Goal: Task Accomplishment & Management: Use online tool/utility

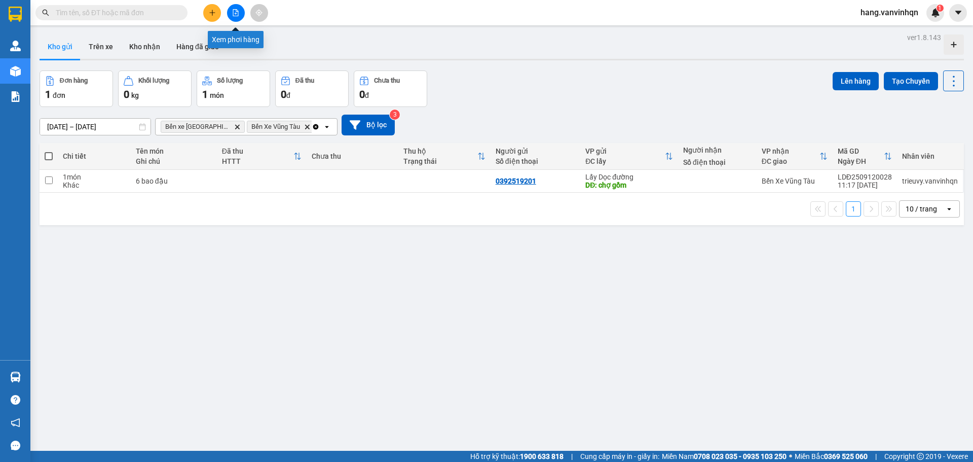
click at [240, 14] on button at bounding box center [236, 13] width 18 height 18
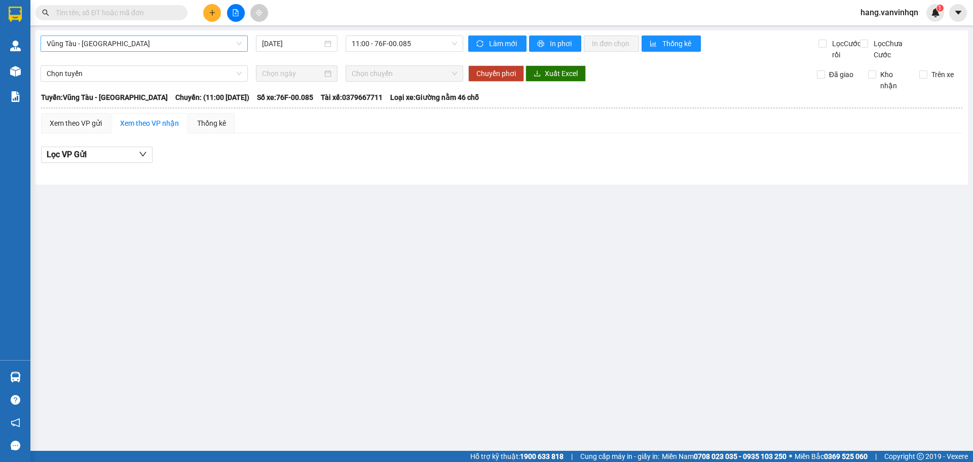
click at [146, 62] on body "Kết quả tìm kiếm ( 0 ) Bộ lọc No Data hang.vanvinhqn 1 Quản [PERSON_NAME] lý kh…" at bounding box center [486, 231] width 973 height 462
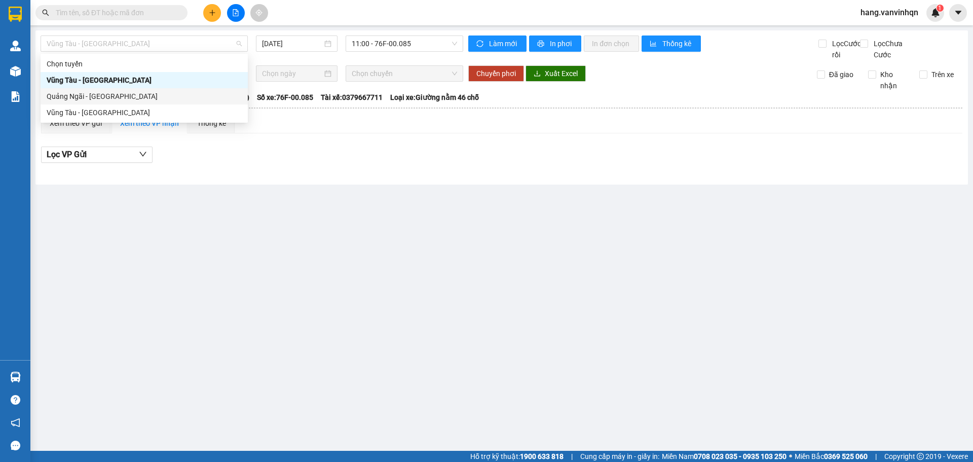
drag, startPoint x: 97, startPoint y: 99, endPoint x: 290, endPoint y: 102, distance: 193.5
click at [99, 99] on div "Quảng Ngãi - [GEOGRAPHIC_DATA]" at bounding box center [144, 96] width 195 height 11
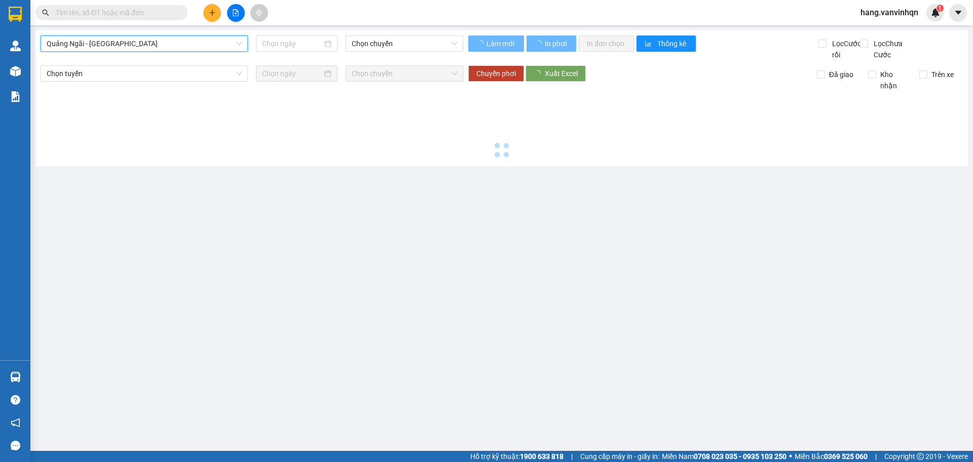
type input "[DATE]"
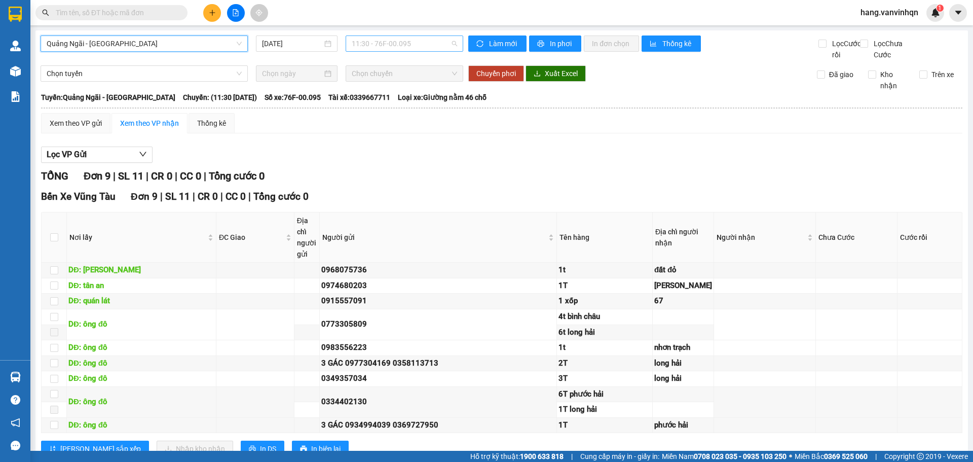
click at [426, 42] on span "11:30 - 76F-00.095" at bounding box center [404, 43] width 105 height 15
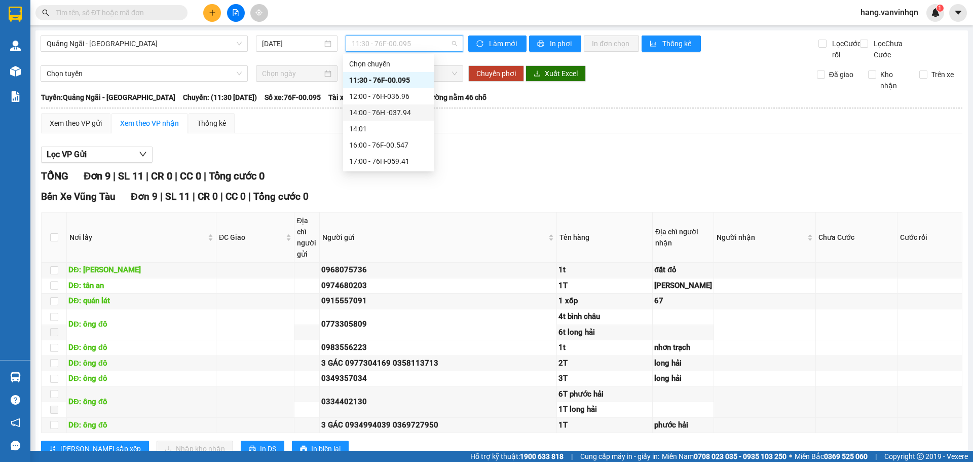
click at [390, 111] on div "14:00 - 76H -037.94" at bounding box center [388, 112] width 79 height 11
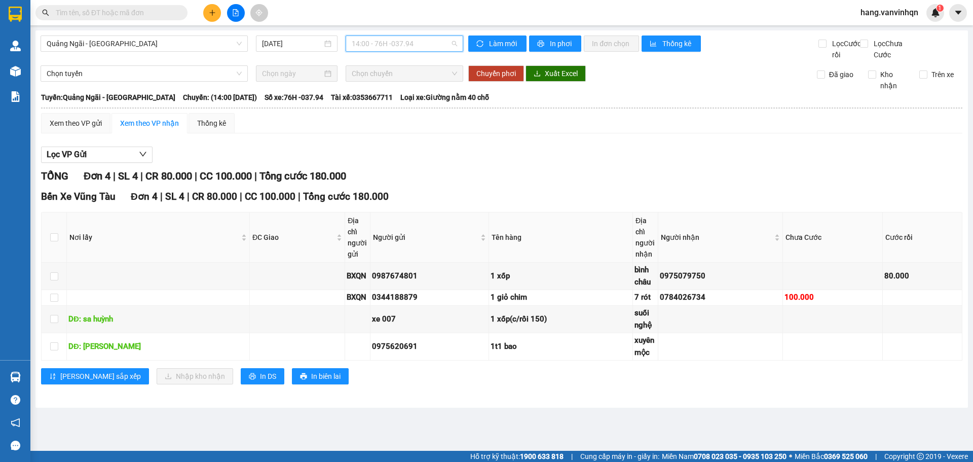
drag, startPoint x: 448, startPoint y: 47, endPoint x: 397, endPoint y: 92, distance: 67.5
click at [447, 47] on span "14:00 - 76H -037.94" at bounding box center [404, 43] width 105 height 15
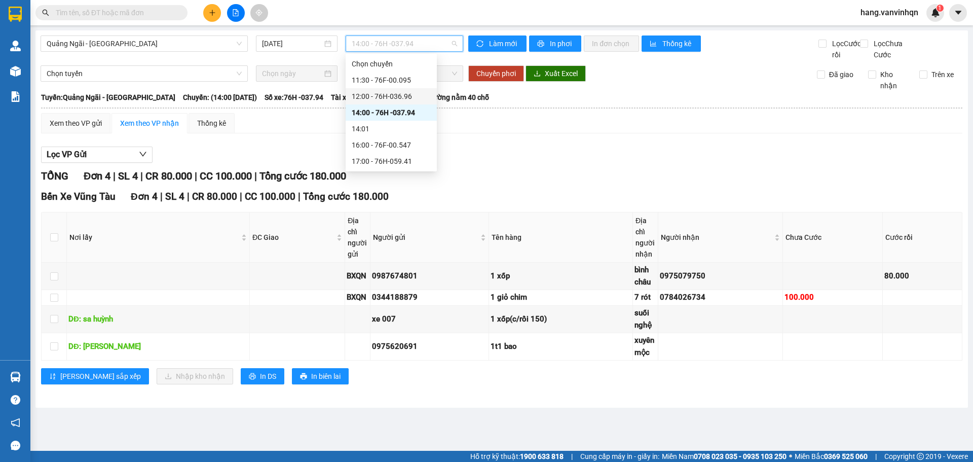
drag, startPoint x: 395, startPoint y: 97, endPoint x: 507, endPoint y: 86, distance: 112.6
click at [422, 95] on div "12:00 - 76H-036.96" at bounding box center [391, 96] width 79 height 11
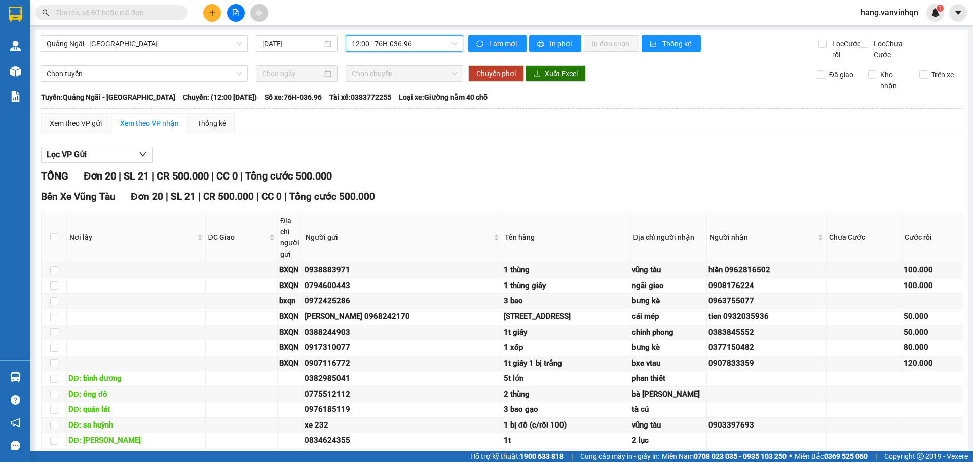
click at [406, 46] on span "12:00 - 76H-036.96" at bounding box center [404, 43] width 105 height 15
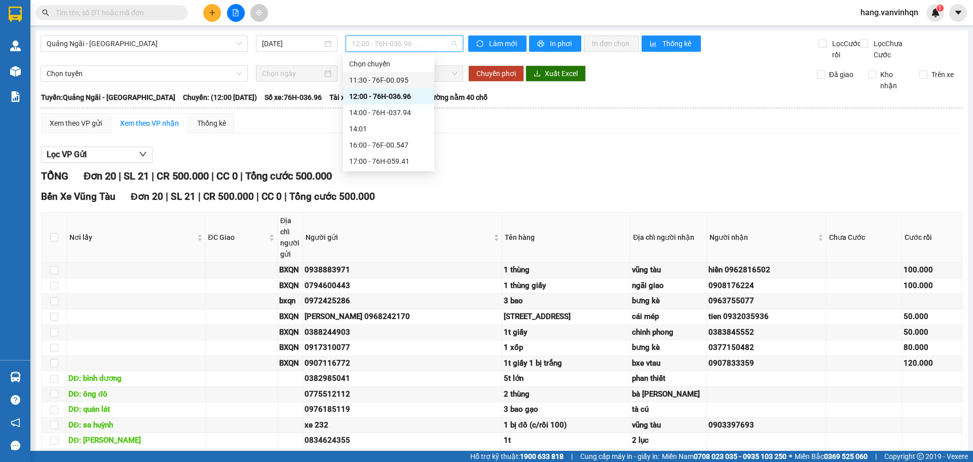
drag, startPoint x: 385, startPoint y: 72, endPoint x: 389, endPoint y: 84, distance: 12.5
click at [384, 85] on div "11:30 - 76F-00.095" at bounding box center [388, 80] width 91 height 16
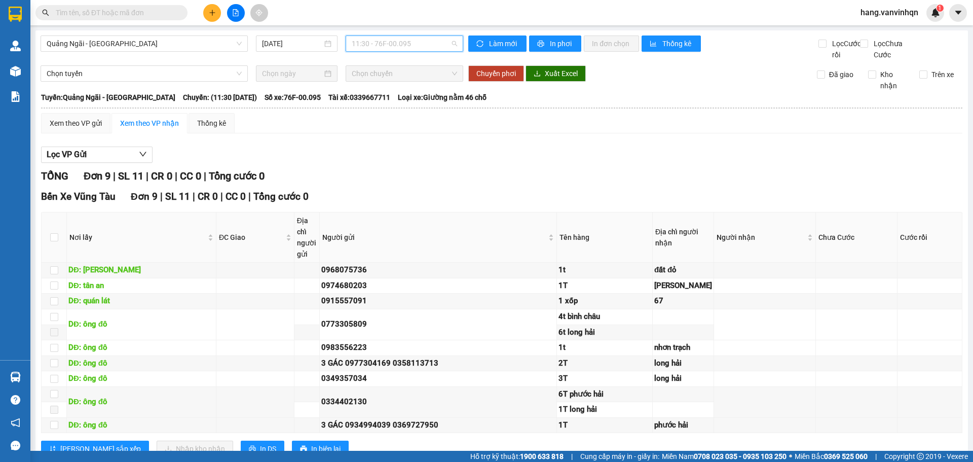
click at [418, 40] on span "11:30 - 76F-00.095" at bounding box center [404, 43] width 105 height 15
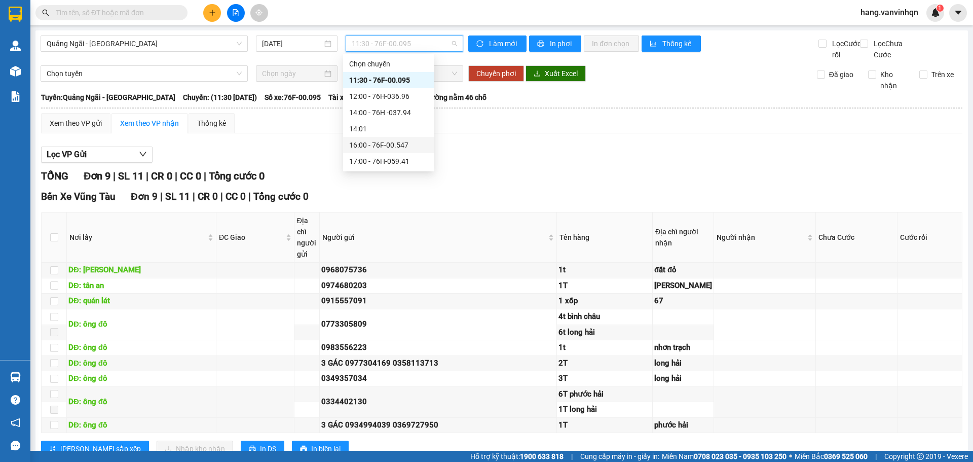
click at [388, 143] on div "16:00 - 76F-00.547" at bounding box center [388, 144] width 79 height 11
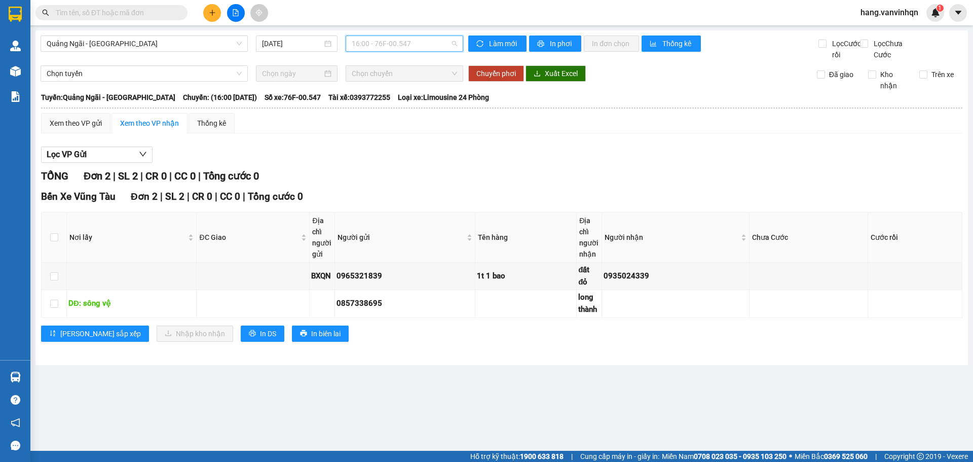
click at [432, 46] on span "16:00 - 76F-00.547" at bounding box center [404, 43] width 105 height 15
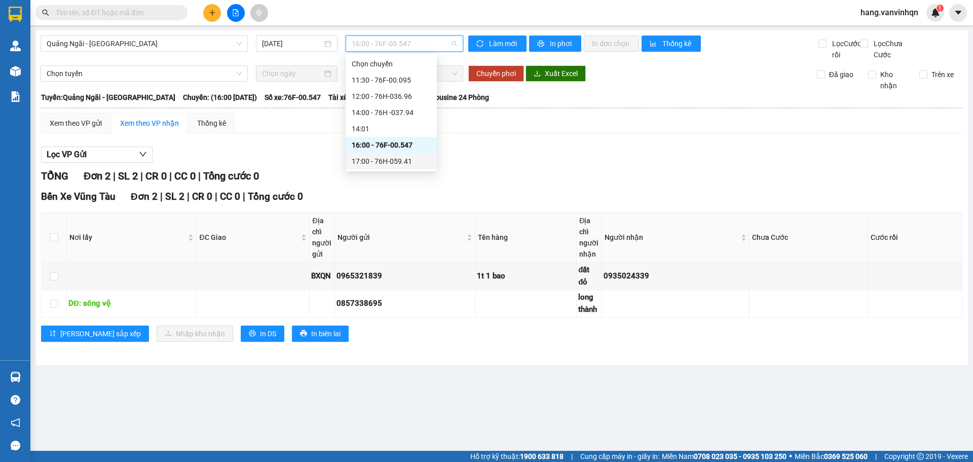
click at [395, 163] on div "17:00 - 76H-059.41" at bounding box center [391, 161] width 79 height 11
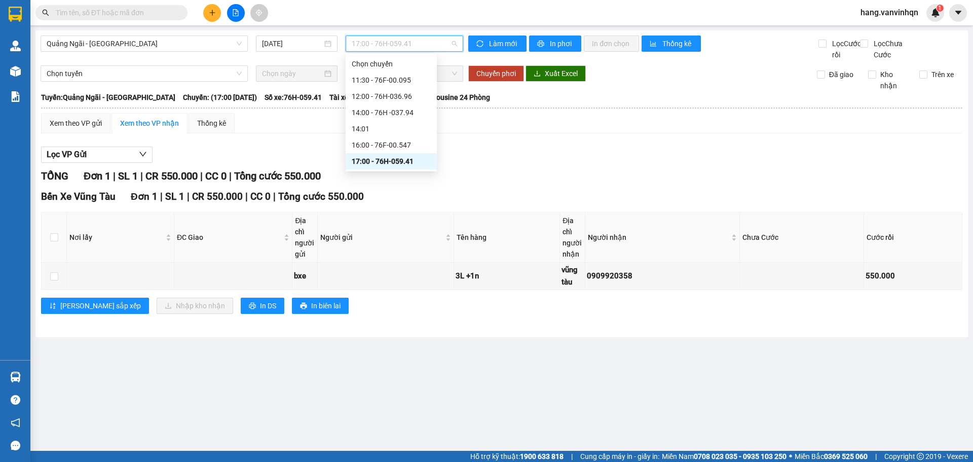
click at [440, 42] on span "17:00 - 76H-059.41" at bounding box center [404, 43] width 105 height 15
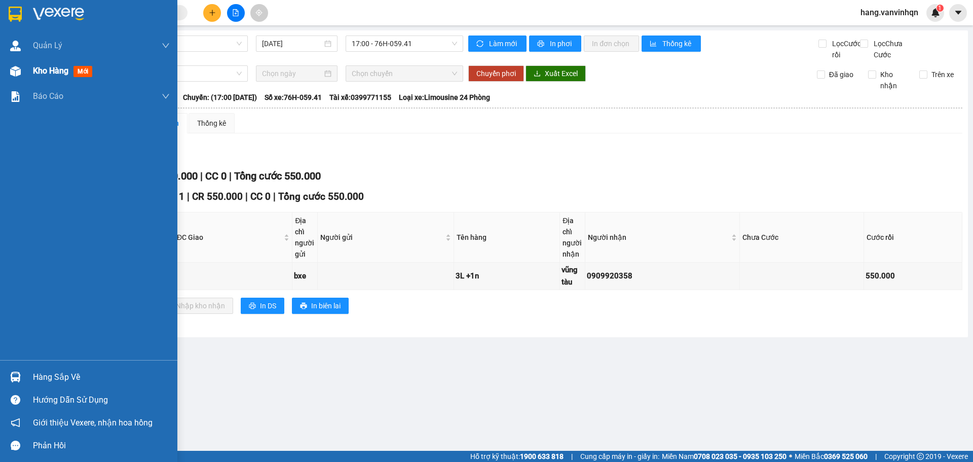
click at [34, 74] on span "Kho hàng" at bounding box center [50, 71] width 35 height 10
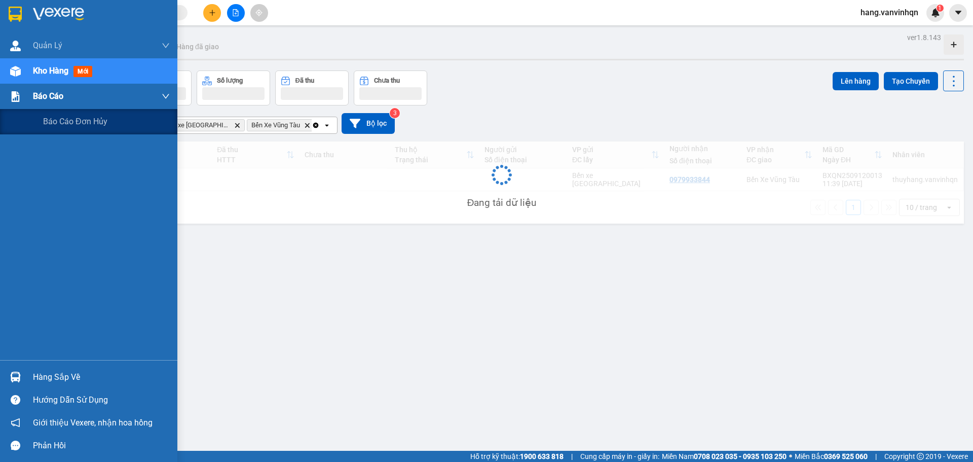
drag, startPoint x: 20, startPoint y: 92, endPoint x: 37, endPoint y: 83, distance: 19.0
click at [21, 91] on div at bounding box center [16, 97] width 18 height 18
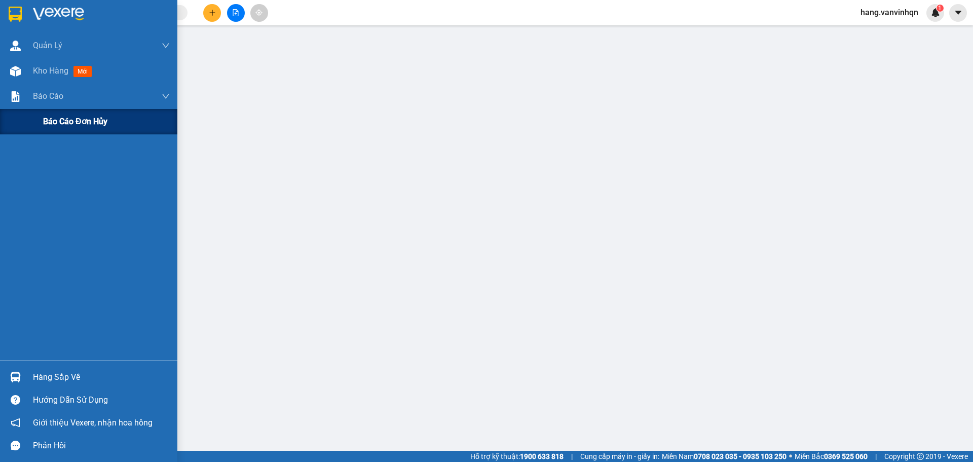
drag, startPoint x: 30, startPoint y: 109, endPoint x: 32, endPoint y: 119, distance: 9.3
click at [32, 119] on div "Báo cáo đơn Hủy" at bounding box center [88, 121] width 177 height 25
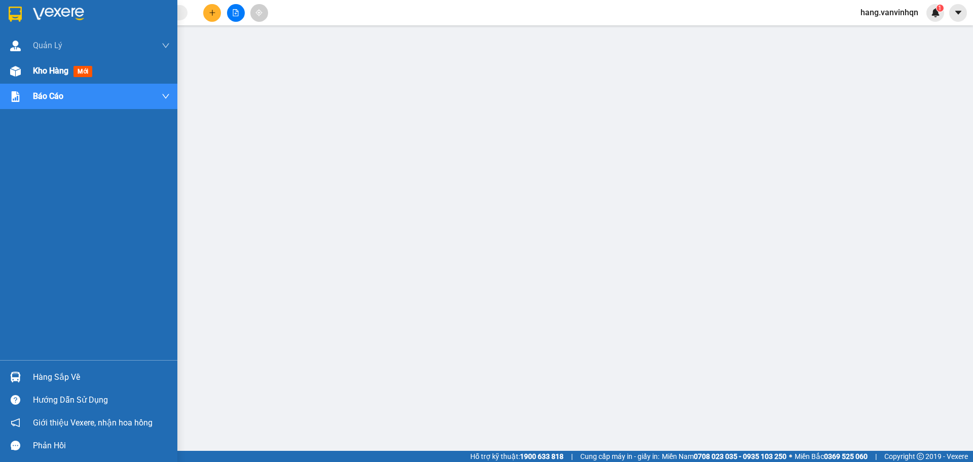
click at [13, 68] on img at bounding box center [15, 71] width 11 height 11
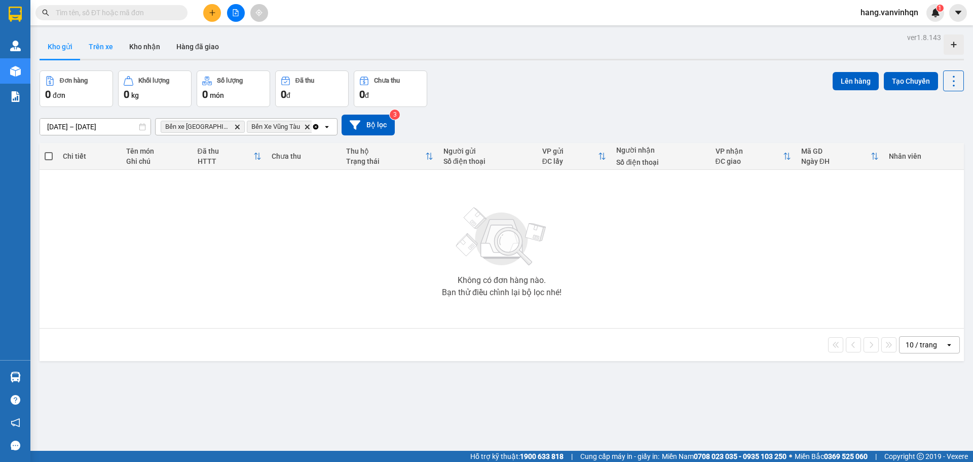
click at [106, 49] on button "Trên xe" at bounding box center [101, 46] width 41 height 24
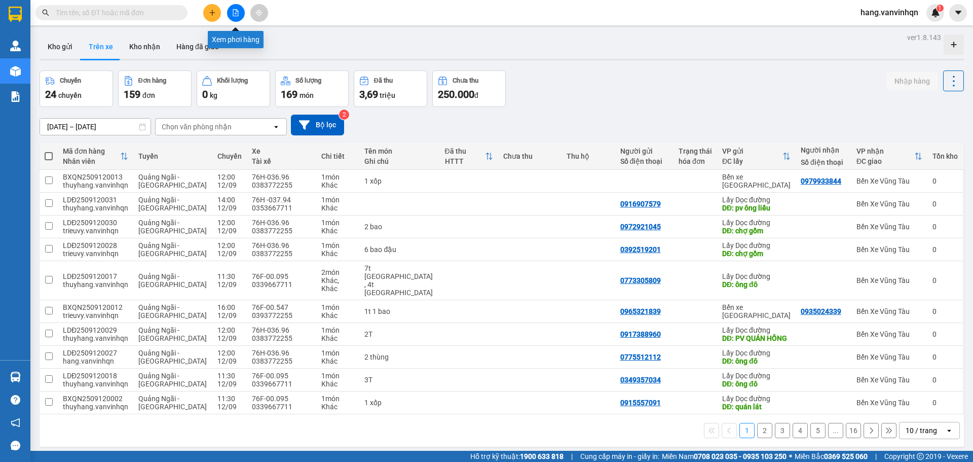
click at [236, 14] on icon "file-add" at bounding box center [236, 12] width 6 height 7
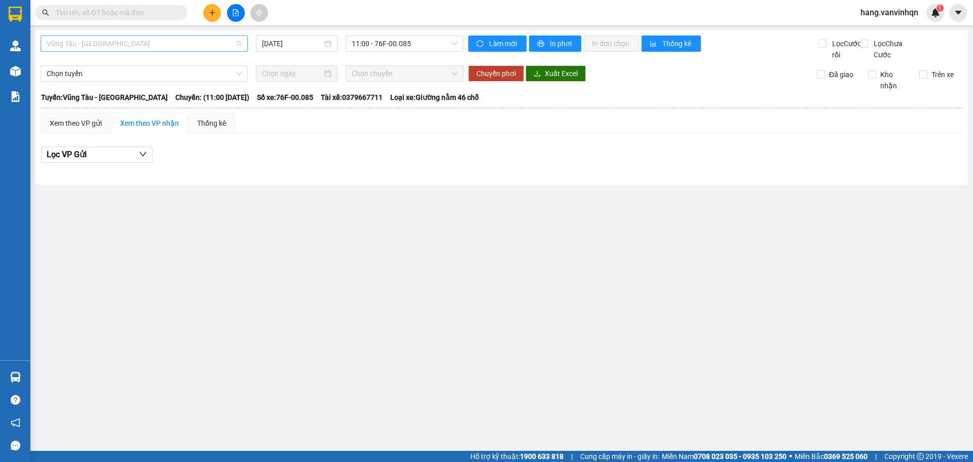
drag, startPoint x: 131, startPoint y: 46, endPoint x: 72, endPoint y: 103, distance: 82.0
click at [130, 46] on span "Vũng Tàu - [GEOGRAPHIC_DATA]" at bounding box center [144, 43] width 195 height 15
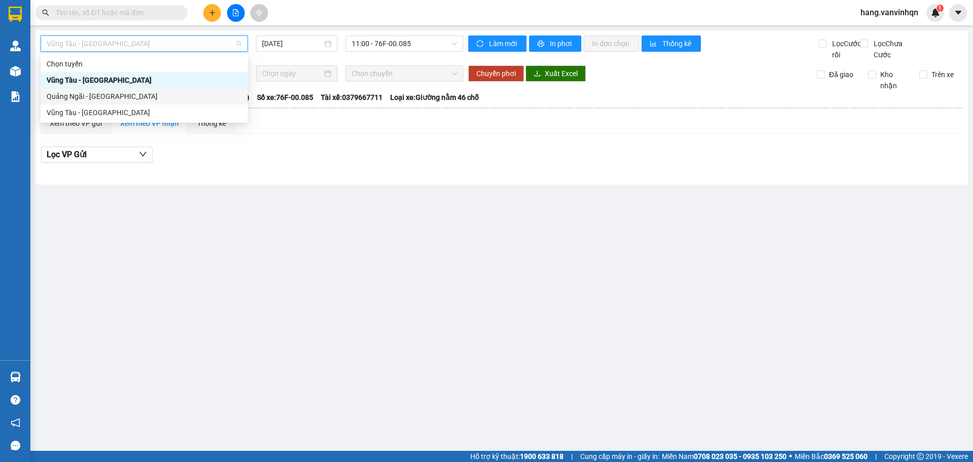
click at [72, 99] on div "Quảng Ngãi - [GEOGRAPHIC_DATA]" at bounding box center [144, 96] width 195 height 11
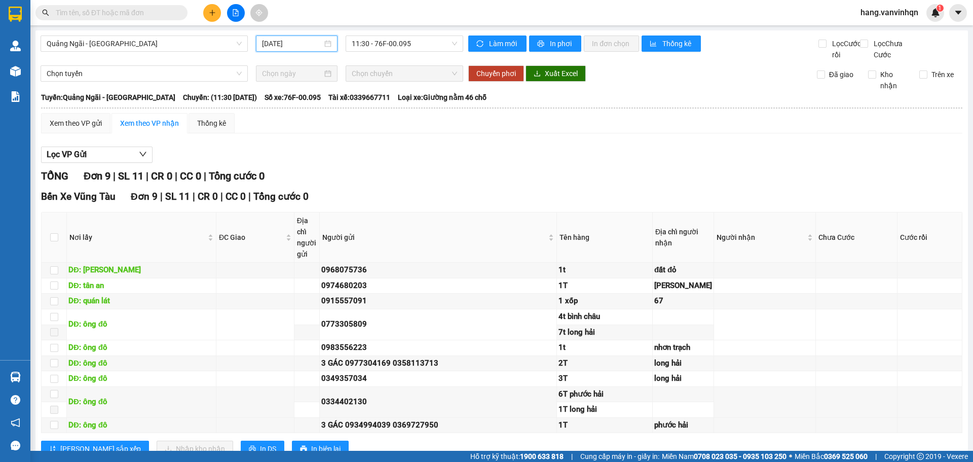
click at [304, 41] on input "[DATE]" at bounding box center [292, 43] width 60 height 11
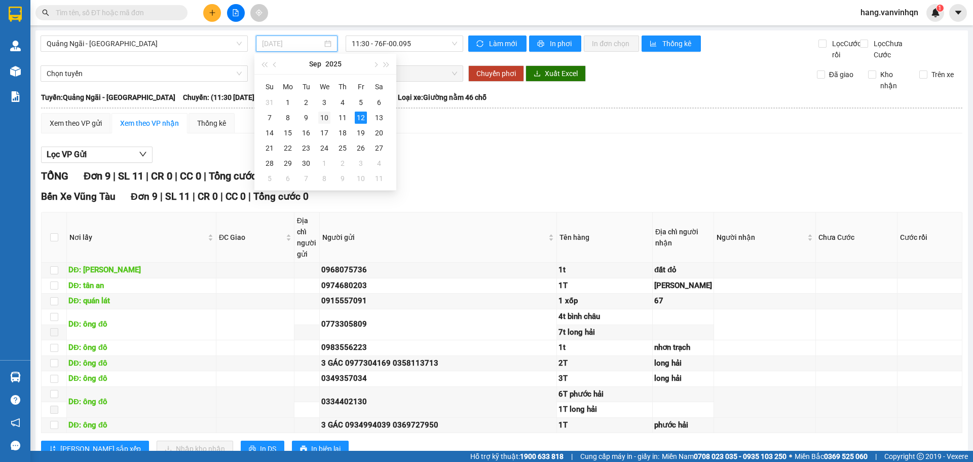
drag, startPoint x: 323, startPoint y: 114, endPoint x: 385, endPoint y: 77, distance: 72.0
click at [323, 114] on div "10" at bounding box center [324, 117] width 12 height 12
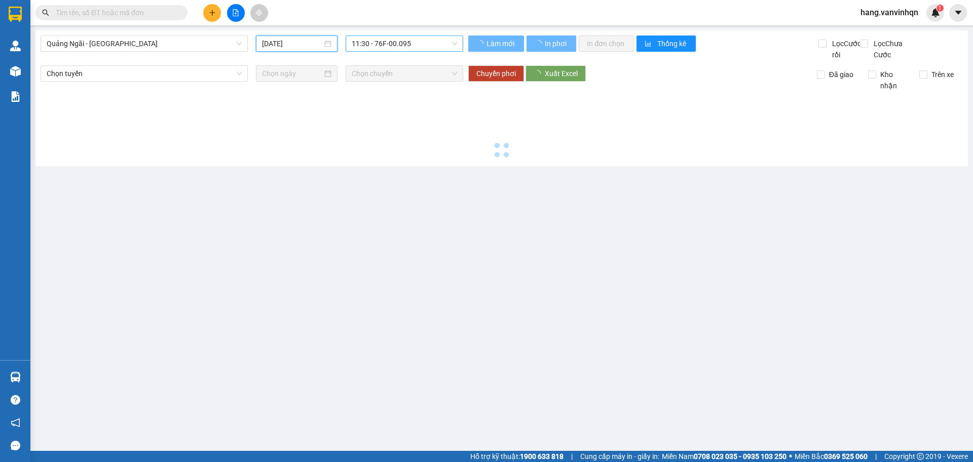
type input "[DATE]"
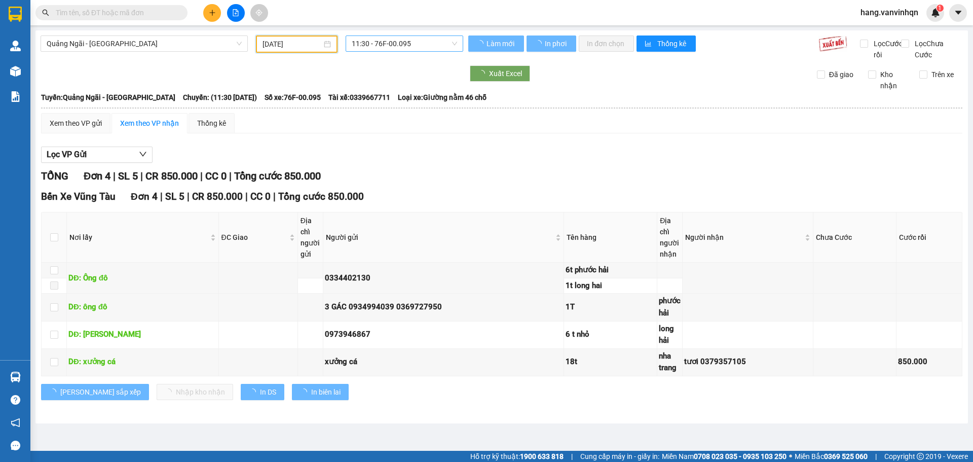
click at [438, 51] on div "11:30 - 76F-00.095" at bounding box center [404, 43] width 118 height 16
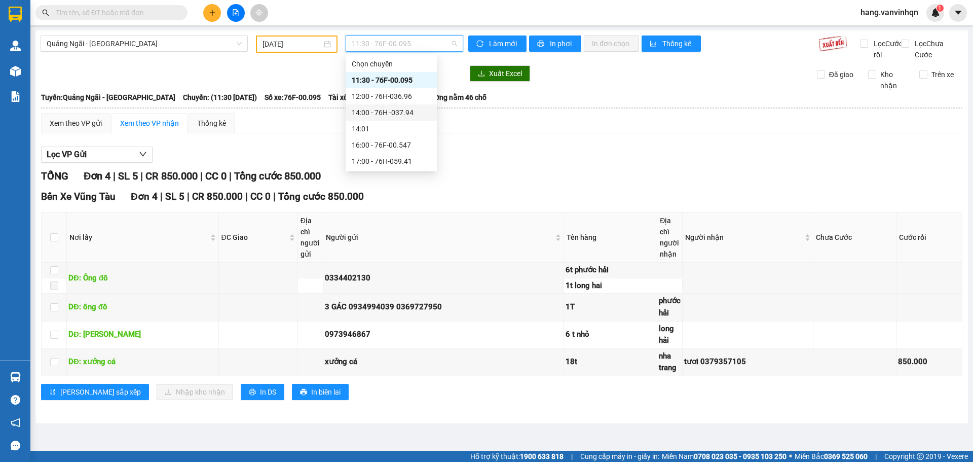
click at [414, 116] on div "14:00 - 76H -037.94" at bounding box center [391, 112] width 79 height 11
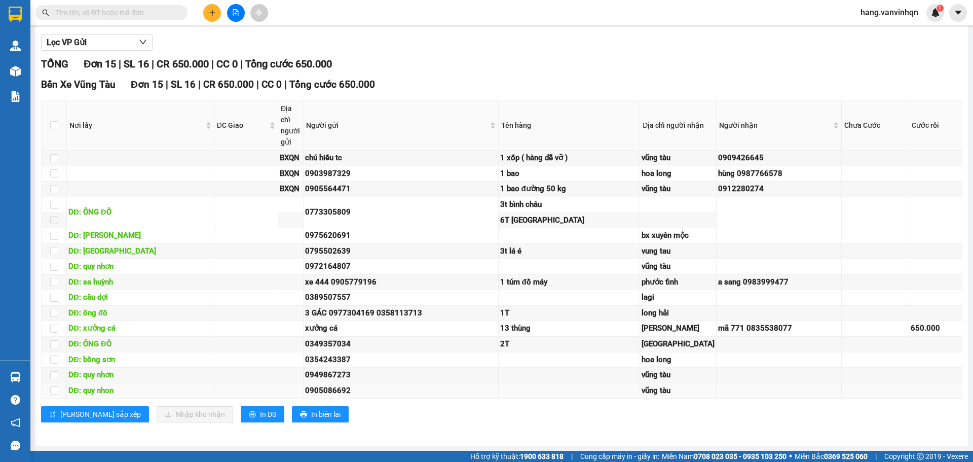
scroll to position [138, 0]
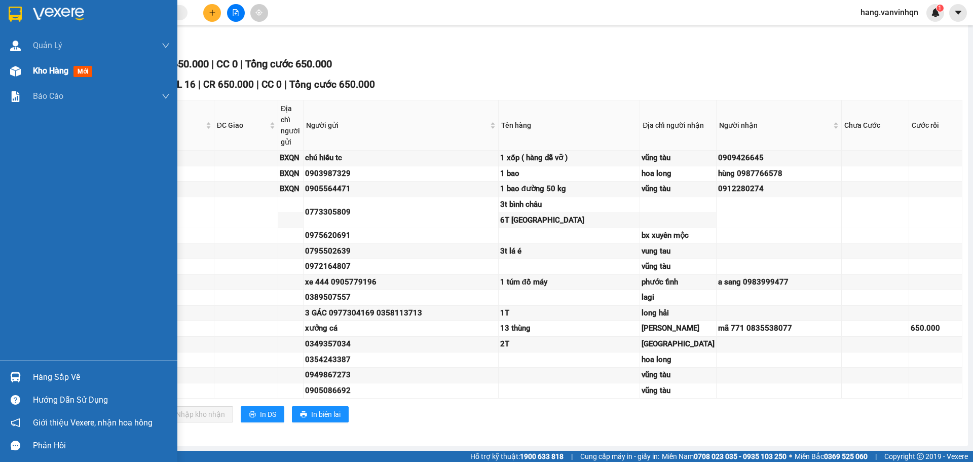
click at [35, 71] on span "Kho hàng" at bounding box center [50, 71] width 35 height 10
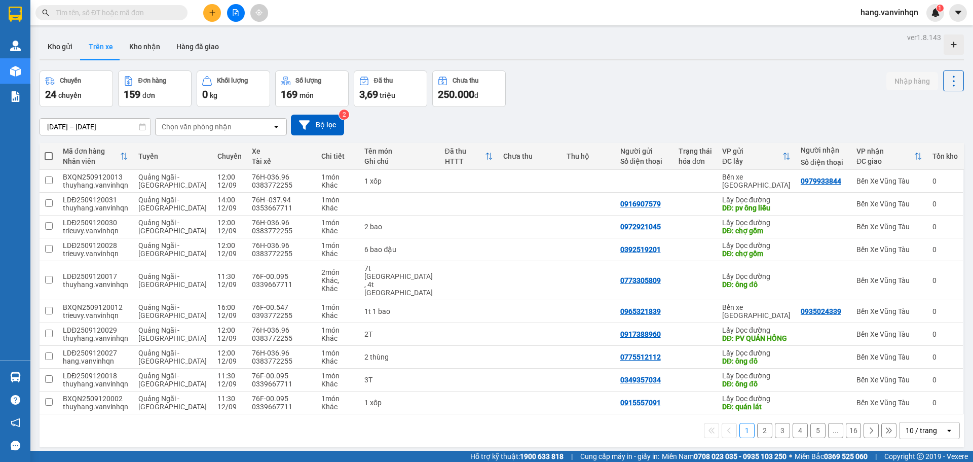
click at [140, 153] on div "Tuyến" at bounding box center [172, 156] width 69 height 8
click at [169, 90] on div "159 đơn" at bounding box center [155, 94] width 62 height 14
drag, startPoint x: 75, startPoint y: 90, endPoint x: 158, endPoint y: 79, distance: 82.8
click at [78, 89] on div "24 chuyến" at bounding box center [76, 94] width 62 height 14
click at [158, 79] on div "Đơn hàng" at bounding box center [152, 80] width 28 height 7
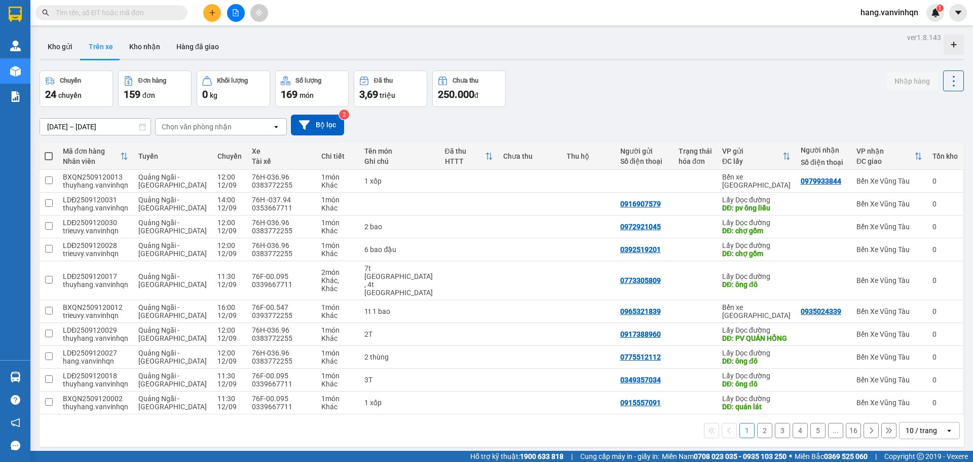
click at [266, 101] on button "Khối lượng 0 kg" at bounding box center [233, 88] width 73 height 36
click at [244, 85] on div "Khối lượng" at bounding box center [233, 81] width 62 height 10
click at [318, 86] on button "Số lượng 169 món" at bounding box center [311, 88] width 73 height 36
drag, startPoint x: 402, startPoint y: 85, endPoint x: 363, endPoint y: 110, distance: 46.2
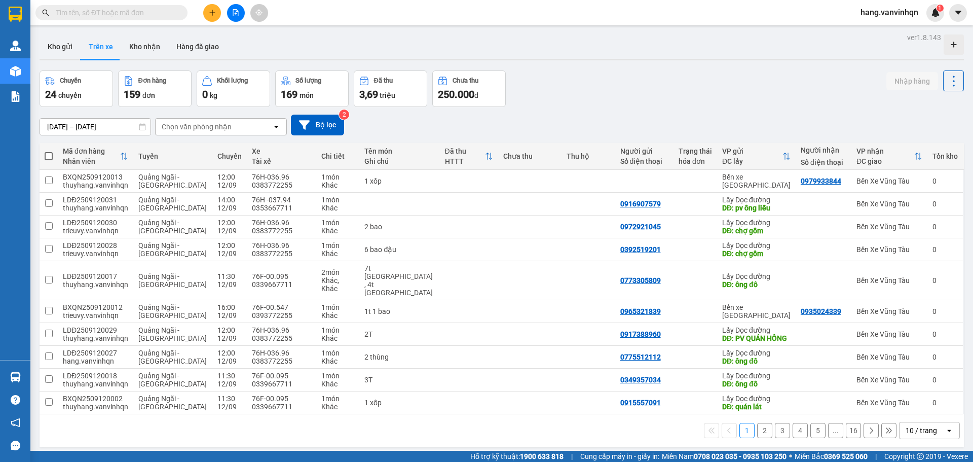
click at [402, 85] on div "Đã thu" at bounding box center [390, 81] width 62 height 10
click at [253, 124] on div "Chọn văn phòng nhận" at bounding box center [214, 127] width 117 height 16
click at [327, 122] on button "Bộ lọc" at bounding box center [317, 124] width 53 height 21
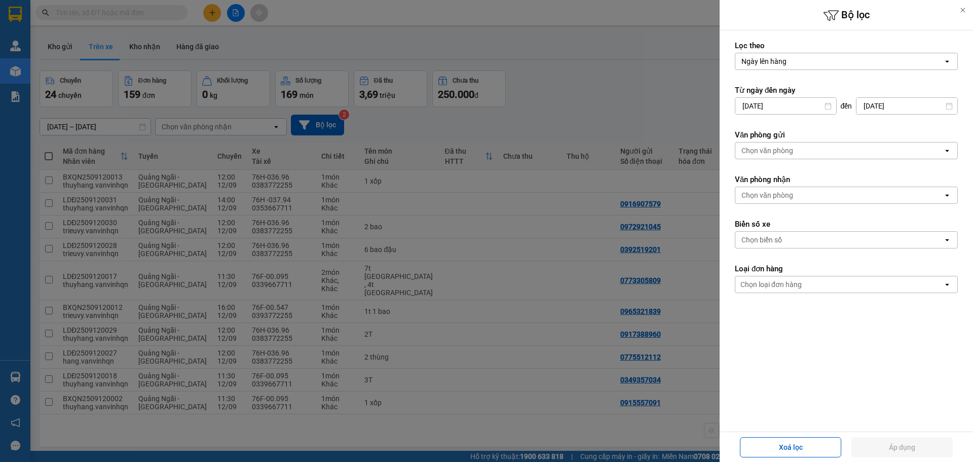
click at [482, 40] on div at bounding box center [486, 231] width 973 height 462
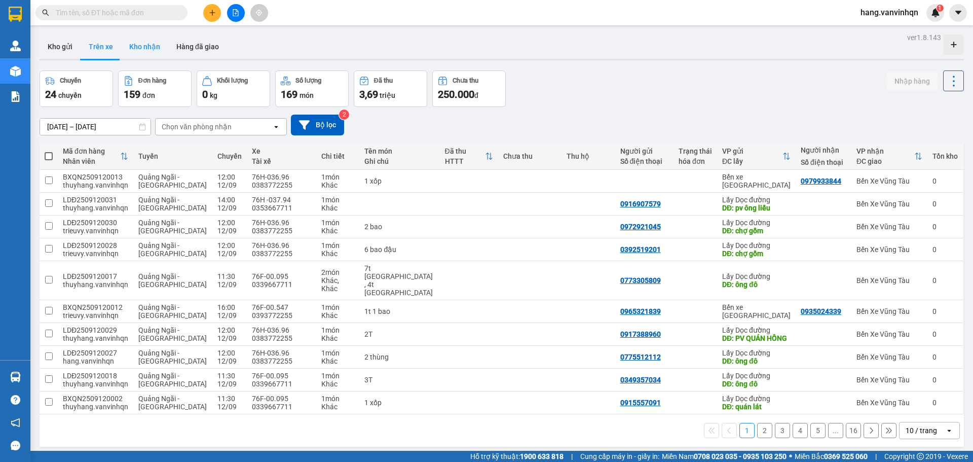
click at [135, 49] on button "Kho nhận" at bounding box center [144, 46] width 47 height 24
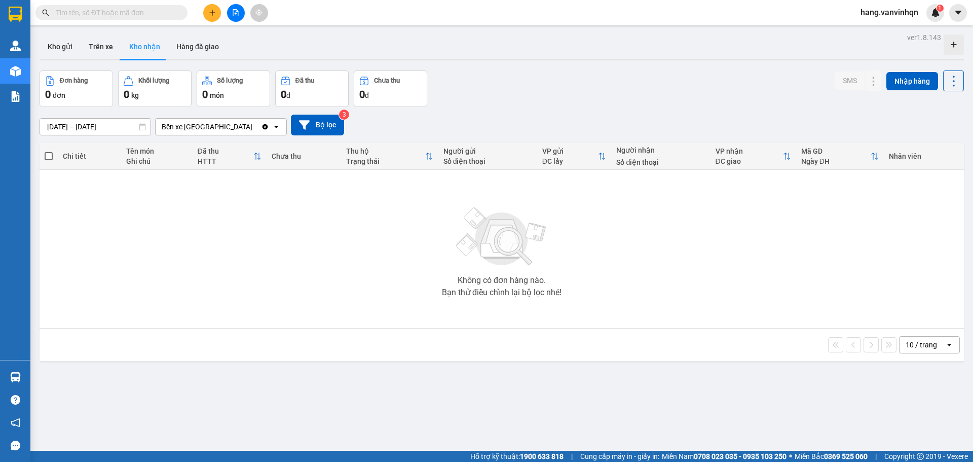
click at [136, 13] on input "text" at bounding box center [116, 12] width 120 height 11
click at [68, 52] on button "Kho gửi" at bounding box center [60, 46] width 41 height 24
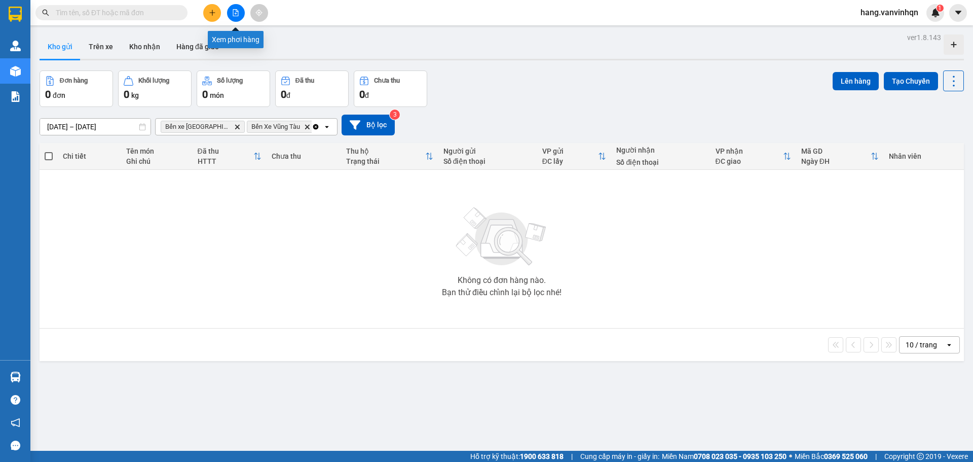
click at [228, 15] on button at bounding box center [236, 13] width 18 height 18
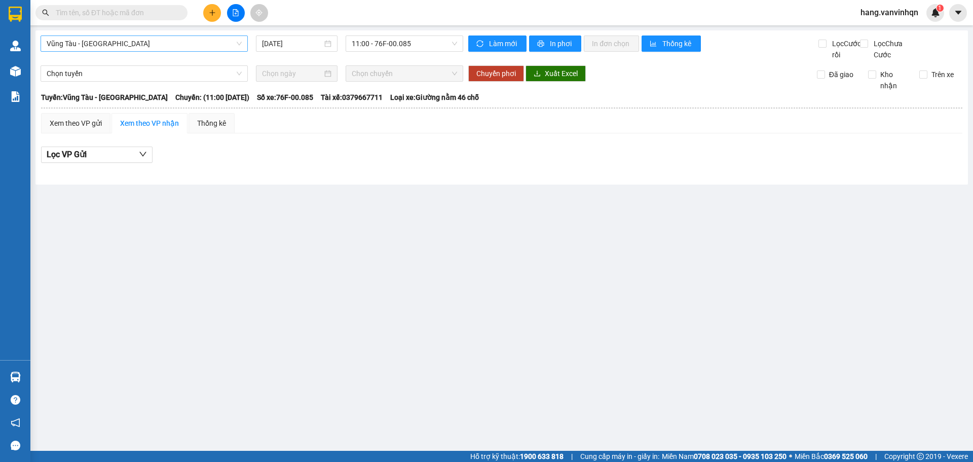
click at [156, 45] on span "Vũng Tàu - [GEOGRAPHIC_DATA]" at bounding box center [144, 43] width 195 height 15
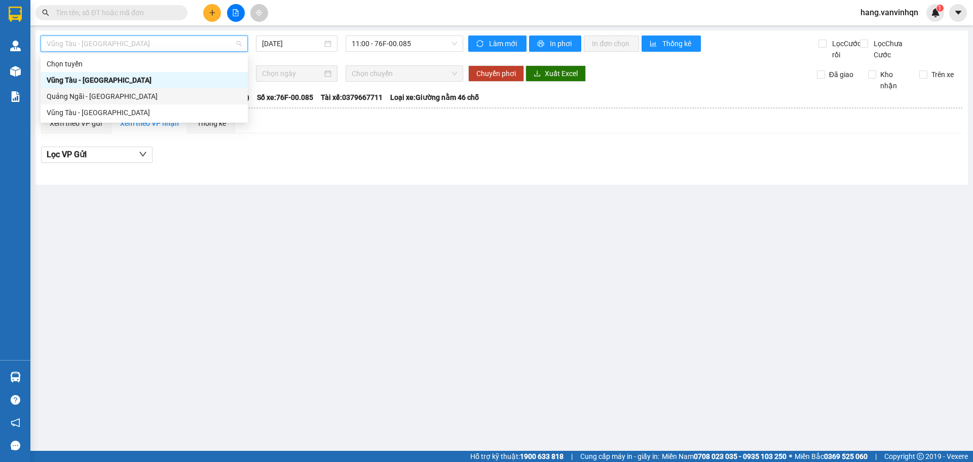
click at [90, 95] on div "Quảng Ngãi - [GEOGRAPHIC_DATA]" at bounding box center [144, 96] width 195 height 11
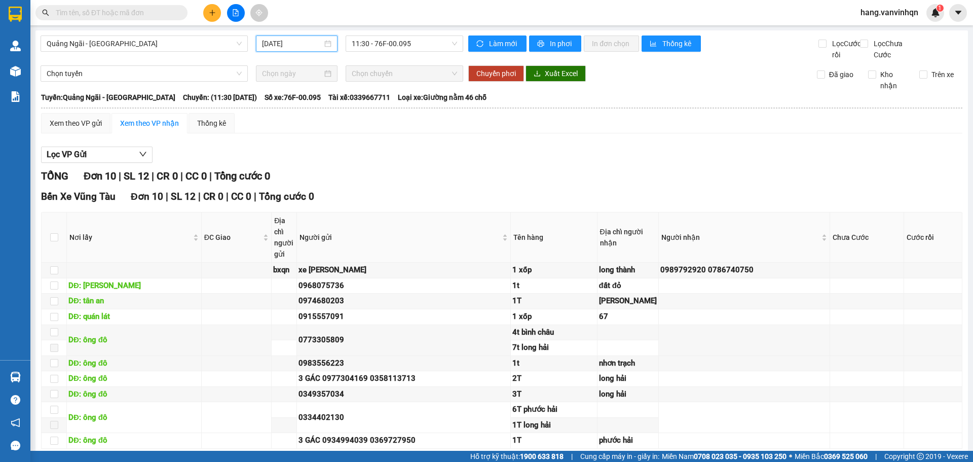
click at [319, 41] on input "[DATE]" at bounding box center [292, 43] width 60 height 11
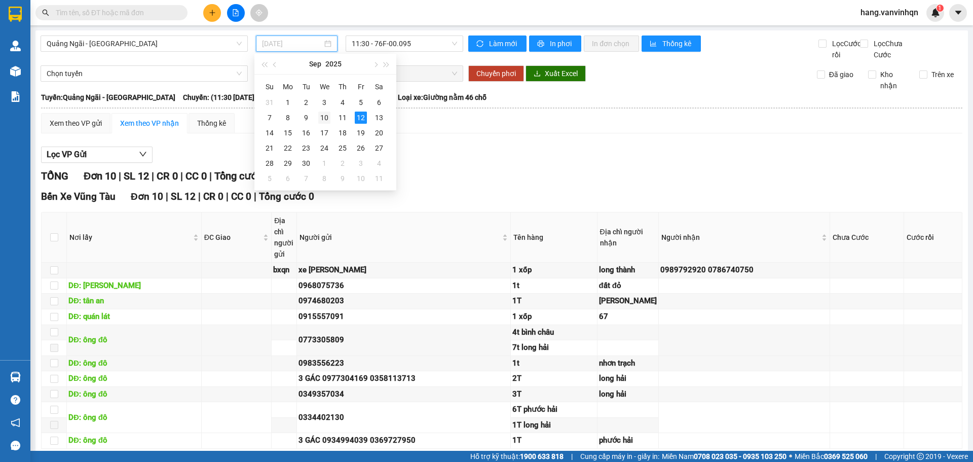
click at [323, 114] on div "10" at bounding box center [324, 117] width 12 height 12
type input "[DATE]"
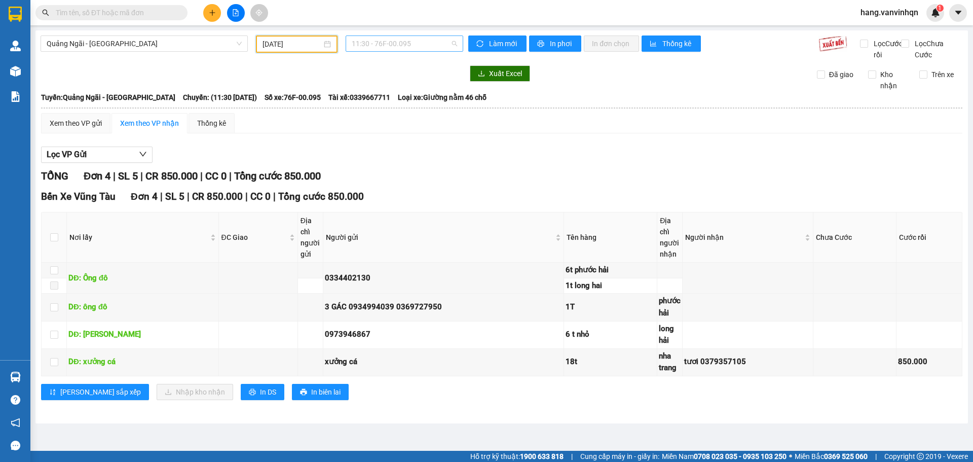
click at [410, 39] on span "11:30 - 76F-00.095" at bounding box center [404, 43] width 105 height 15
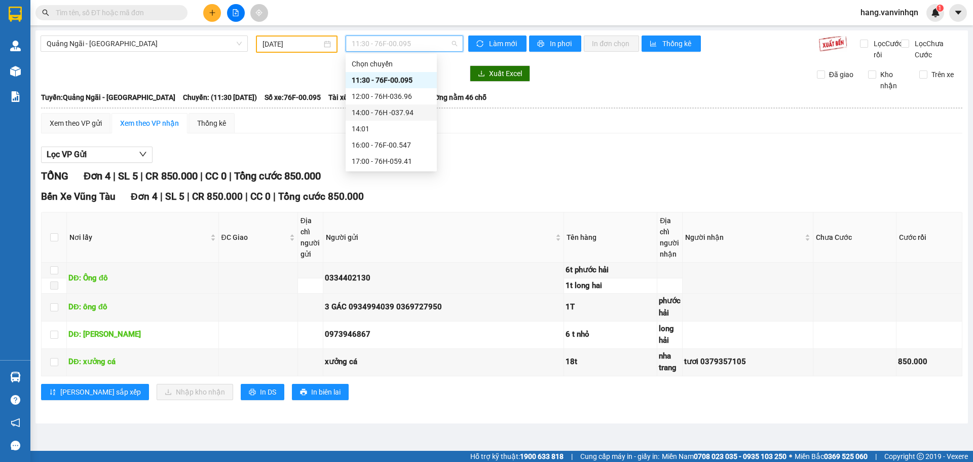
click at [390, 109] on div "14:00 - 76H -037.94" at bounding box center [391, 112] width 79 height 11
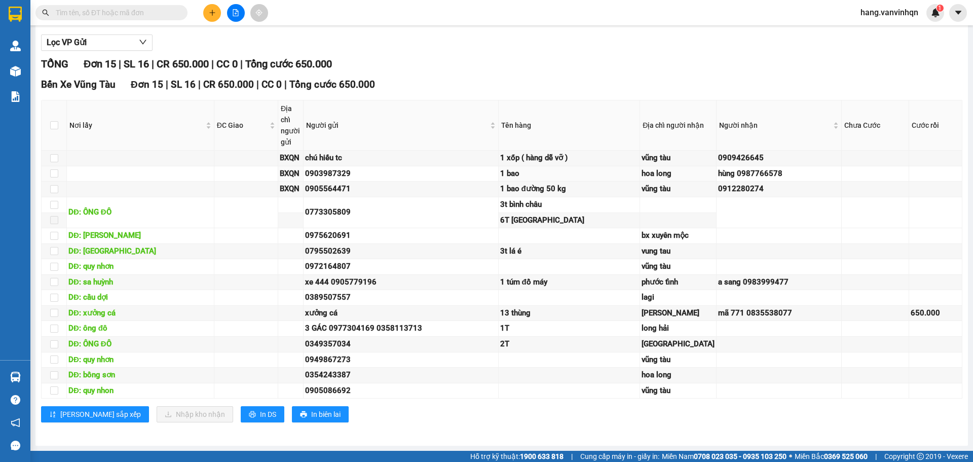
scroll to position [290, 0]
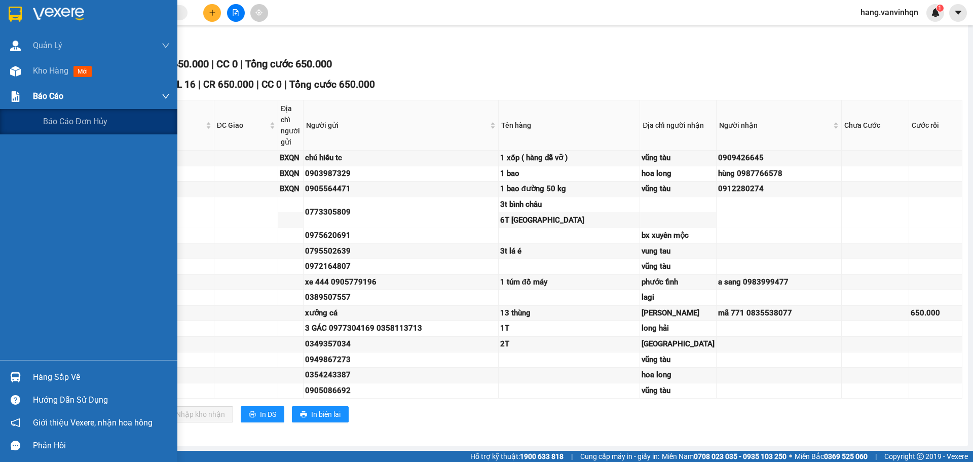
click at [44, 92] on span "Báo cáo" at bounding box center [48, 96] width 30 height 13
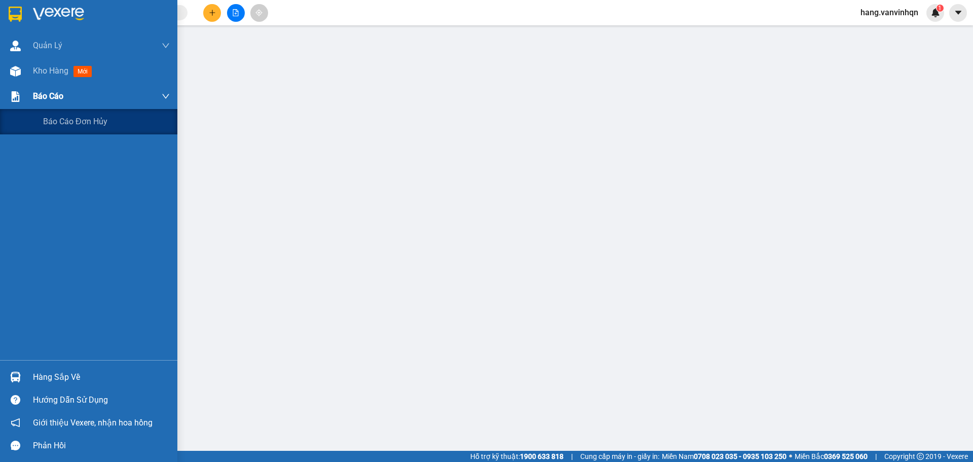
scroll to position [41, 0]
click at [72, 121] on span "Báo cáo đơn Hủy" at bounding box center [75, 121] width 64 height 13
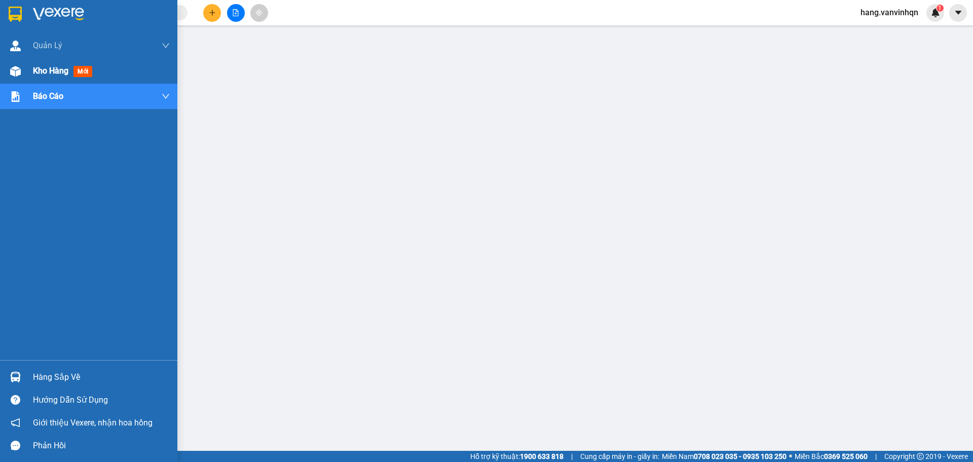
click at [21, 77] on div at bounding box center [16, 71] width 18 height 18
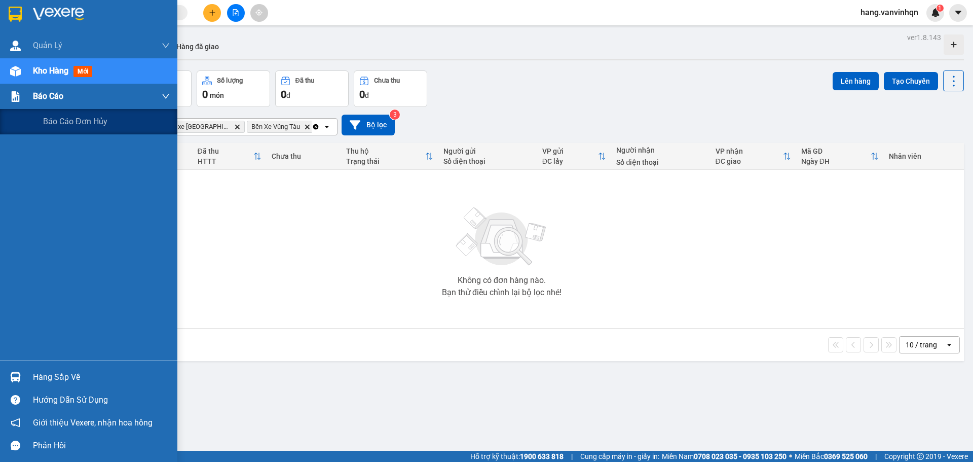
click at [28, 93] on div "Báo cáo" at bounding box center [88, 96] width 177 height 25
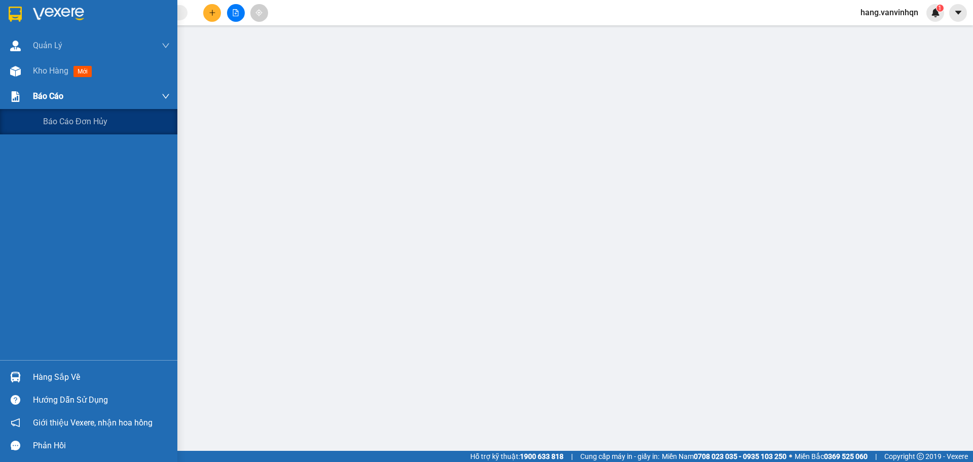
click at [10, 95] on img at bounding box center [15, 96] width 11 height 11
click at [157, 121] on div "Báo cáo đơn Hủy" at bounding box center [106, 121] width 127 height 25
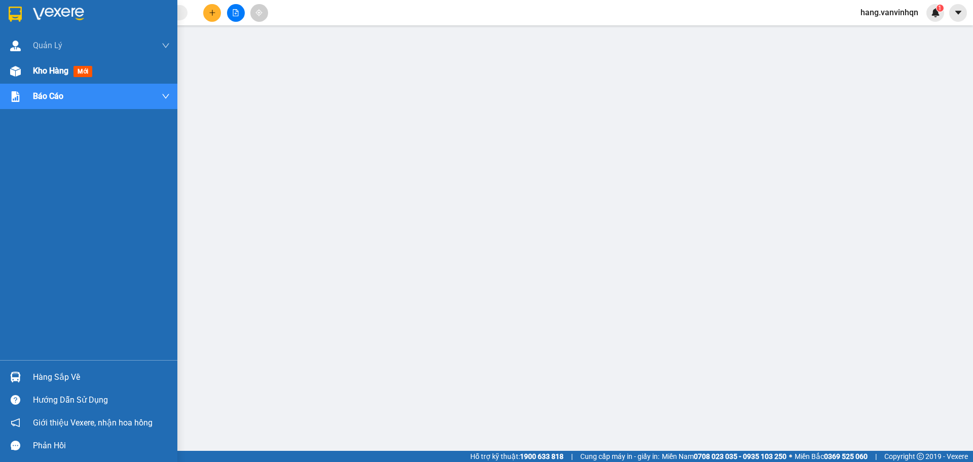
click at [15, 75] on img at bounding box center [15, 71] width 11 height 11
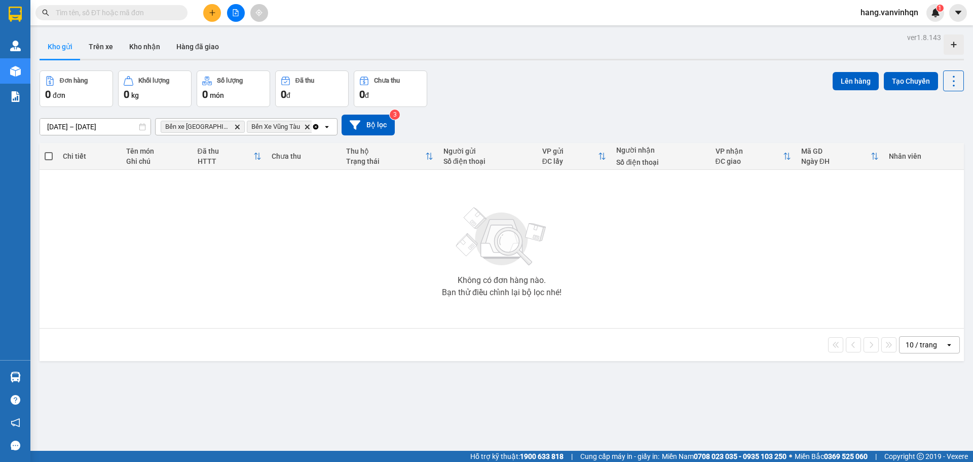
click at [240, 15] on button at bounding box center [236, 13] width 18 height 18
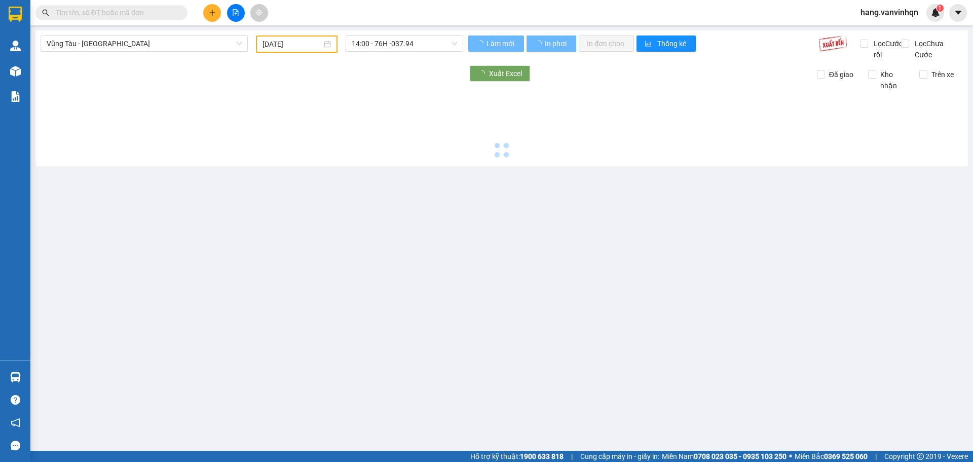
type input "[DATE]"
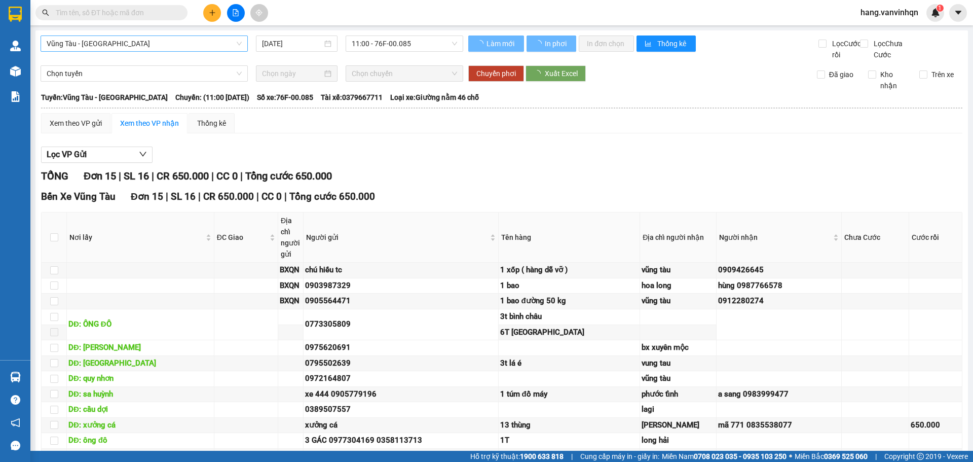
drag, startPoint x: 117, startPoint y: 47, endPoint x: 109, endPoint y: 51, distance: 8.4
click at [117, 47] on span "Vũng Tàu - [GEOGRAPHIC_DATA]" at bounding box center [144, 43] width 195 height 15
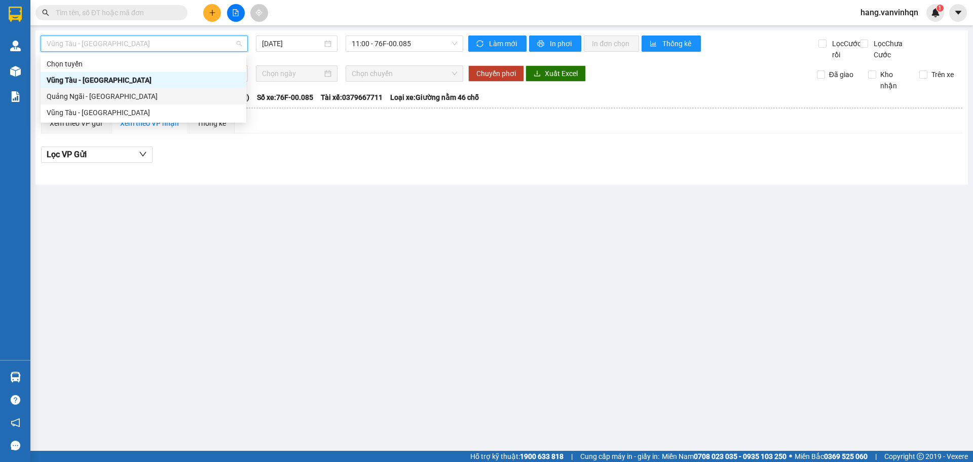
click at [88, 94] on div "Quảng Ngãi - [GEOGRAPHIC_DATA]" at bounding box center [144, 96] width 194 height 11
type input "[DATE]"
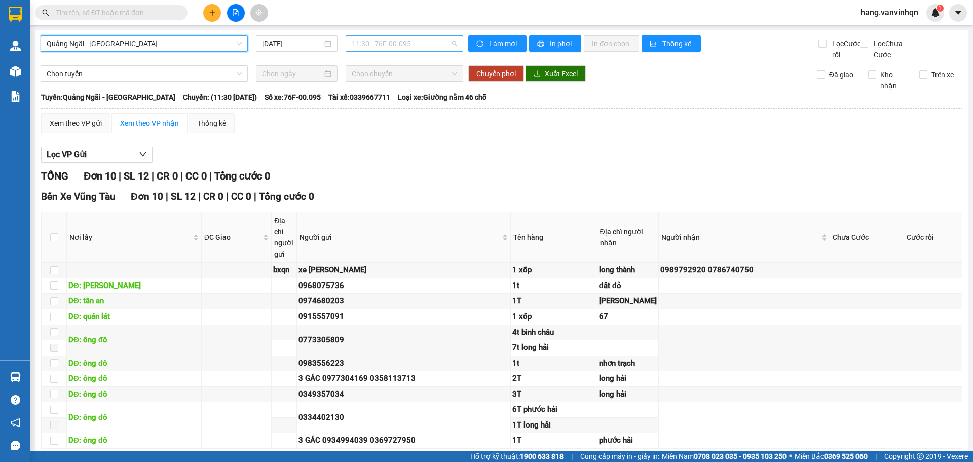
click at [430, 51] on span "11:30 - 76F-00.095" at bounding box center [404, 43] width 105 height 15
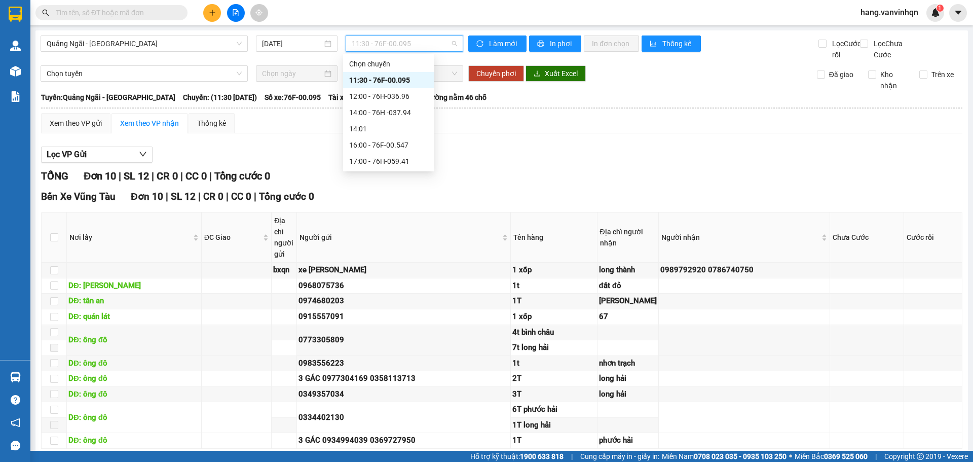
click at [403, 77] on div "11:30 - 76F-00.095" at bounding box center [388, 79] width 79 height 11
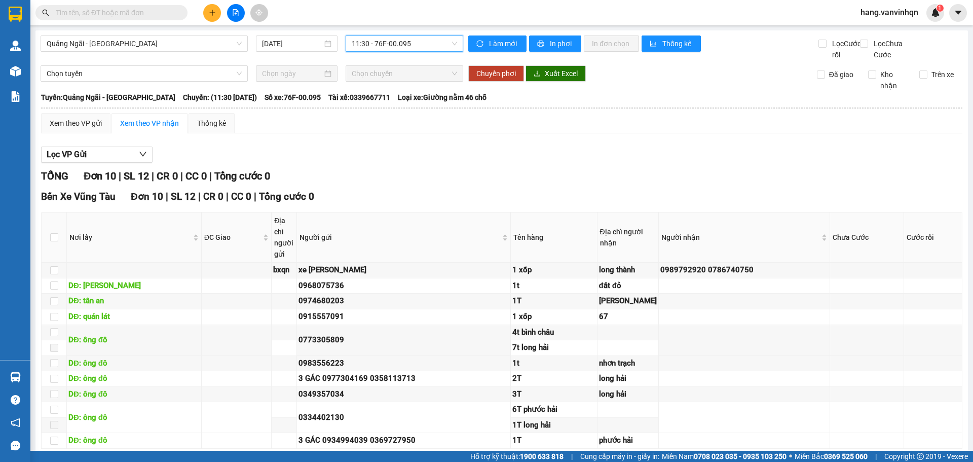
click at [418, 48] on span "11:30 - 76F-00.095" at bounding box center [404, 43] width 105 height 15
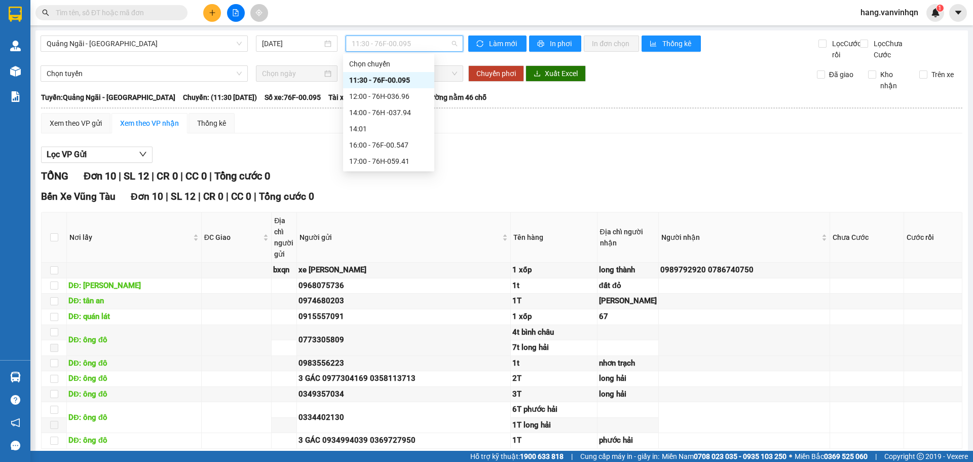
click at [413, 81] on div "11:30 - 76F-00.095" at bounding box center [388, 79] width 79 height 11
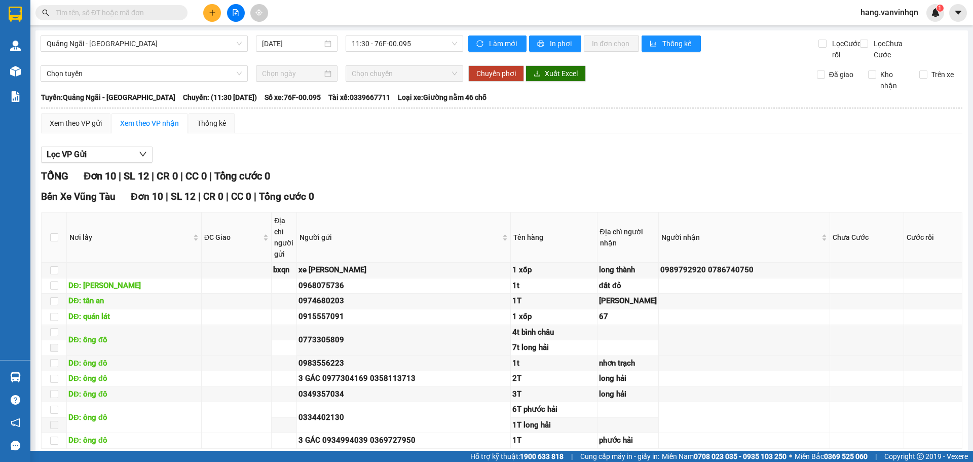
click at [466, 74] on div "Quảng Ngãi - [GEOGRAPHIC_DATA] [DATE] 11:30 - 76F-00.095 Làm mới In phơi In đơn…" at bounding box center [501, 262] width 932 height 465
drag, startPoint x: 423, startPoint y: 47, endPoint x: 401, endPoint y: 81, distance: 40.5
click at [422, 46] on span "11:30 - 76F-00.095" at bounding box center [404, 43] width 105 height 15
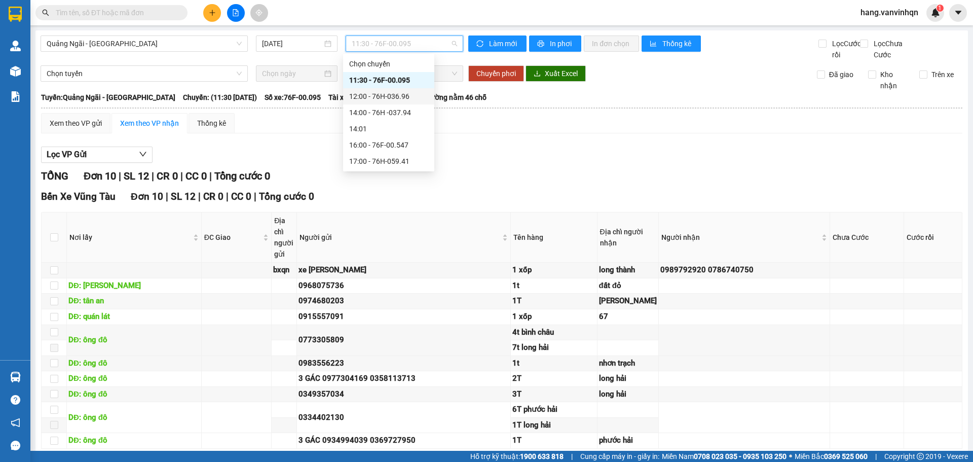
click at [391, 98] on div "12:00 - 76H-036.96" at bounding box center [388, 96] width 79 height 11
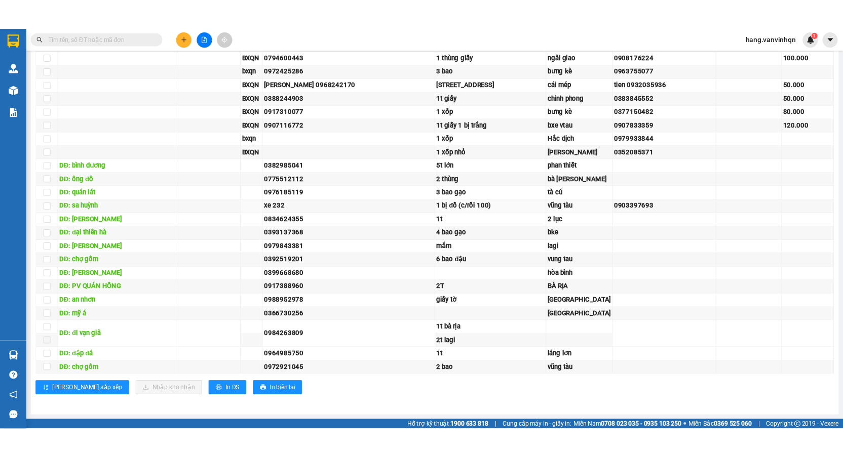
scroll to position [456, 0]
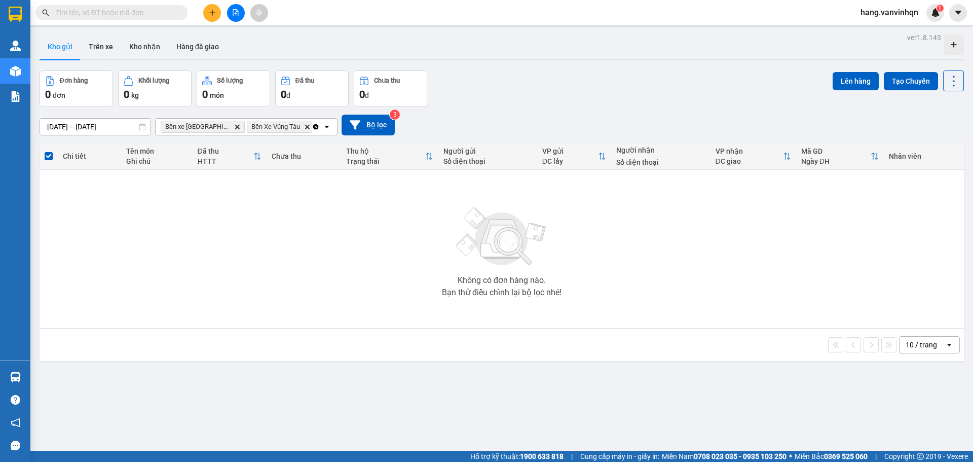
click at [238, 12] on icon "file-add" at bounding box center [235, 12] width 7 height 7
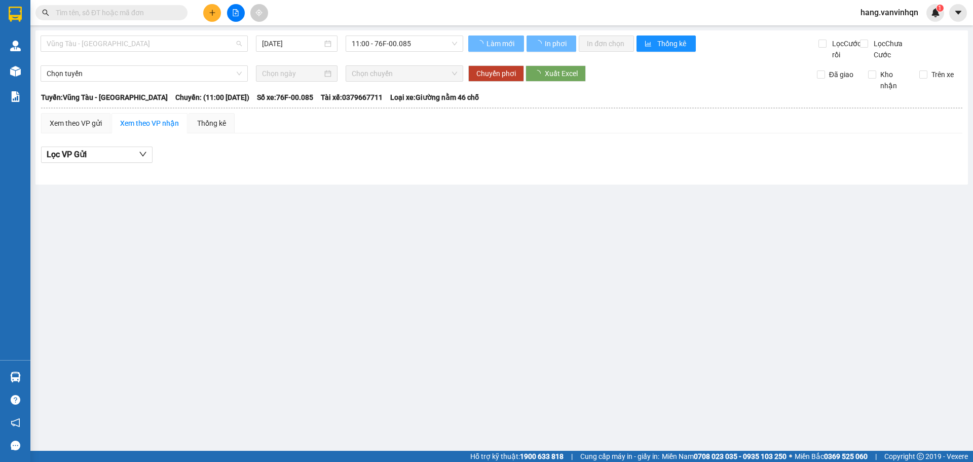
drag, startPoint x: 145, startPoint y: 45, endPoint x: 116, endPoint y: 84, distance: 48.7
click at [144, 47] on span "Vũng Tàu - [GEOGRAPHIC_DATA]" at bounding box center [144, 43] width 195 height 15
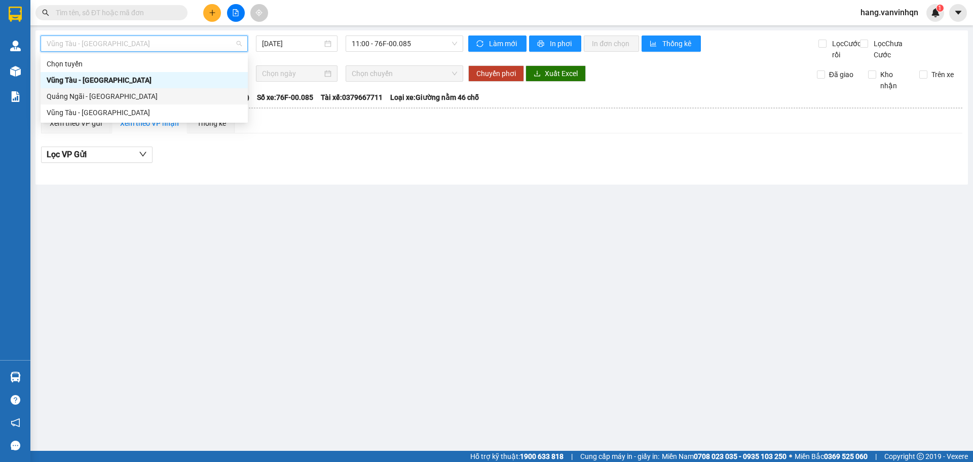
click at [103, 100] on div "Quảng Ngãi - [GEOGRAPHIC_DATA]" at bounding box center [144, 96] width 195 height 11
type input "[DATE]"
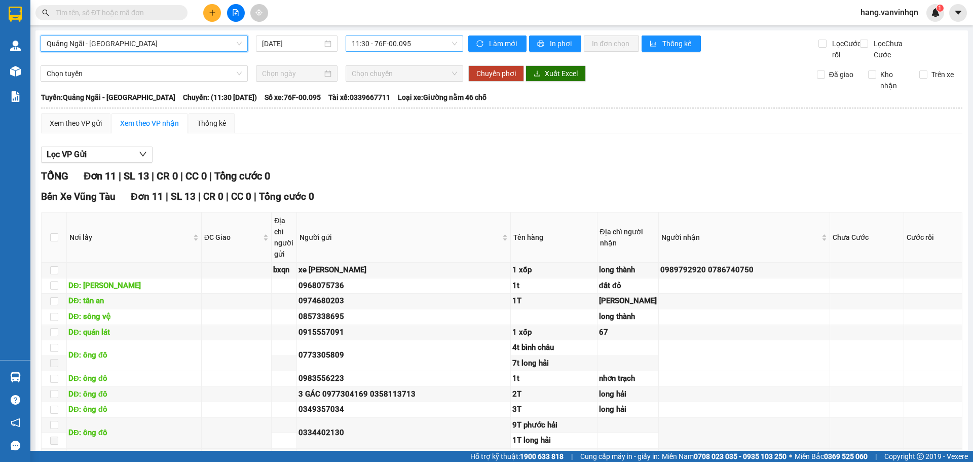
click at [420, 44] on span "11:30 - 76F-00.095" at bounding box center [404, 43] width 105 height 15
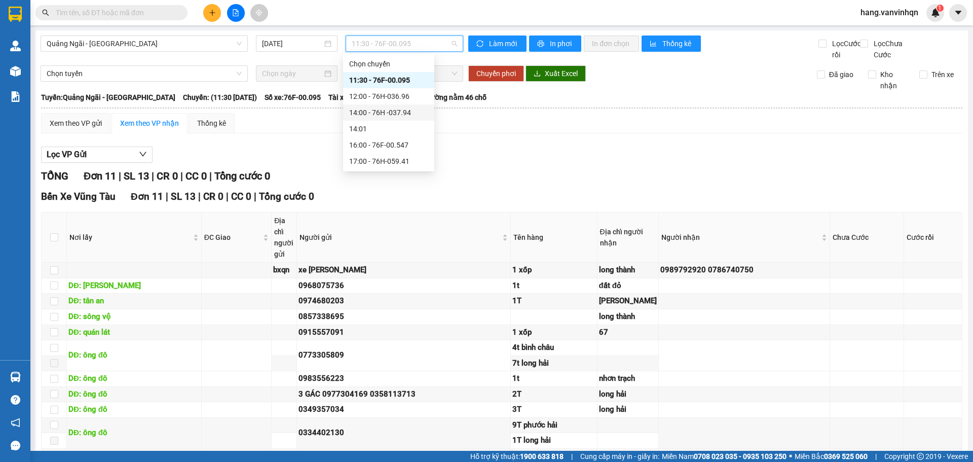
click at [410, 109] on div "14:00 - 76H -037.94" at bounding box center [388, 112] width 79 height 11
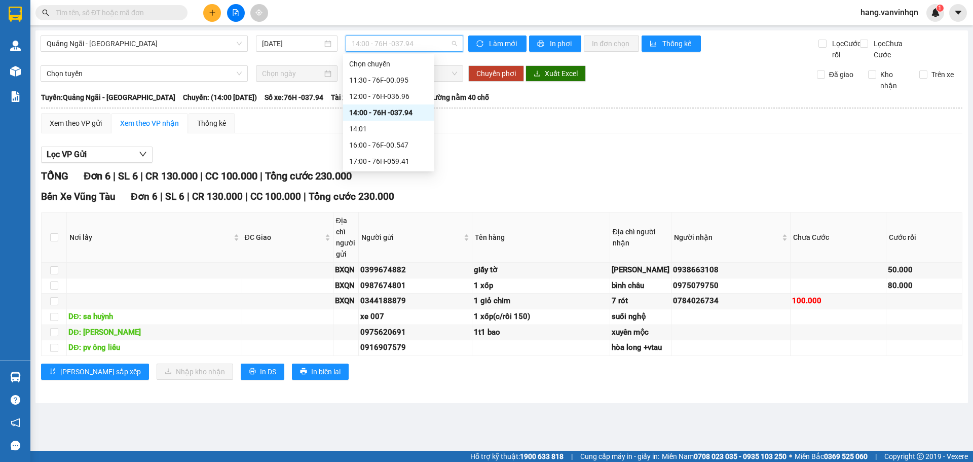
click at [413, 49] on span "14:00 - 76H -037.94" at bounding box center [404, 43] width 105 height 15
click at [399, 140] on div "16:00 - 76F-00.547" at bounding box center [388, 144] width 79 height 11
